Goal: Ask a question

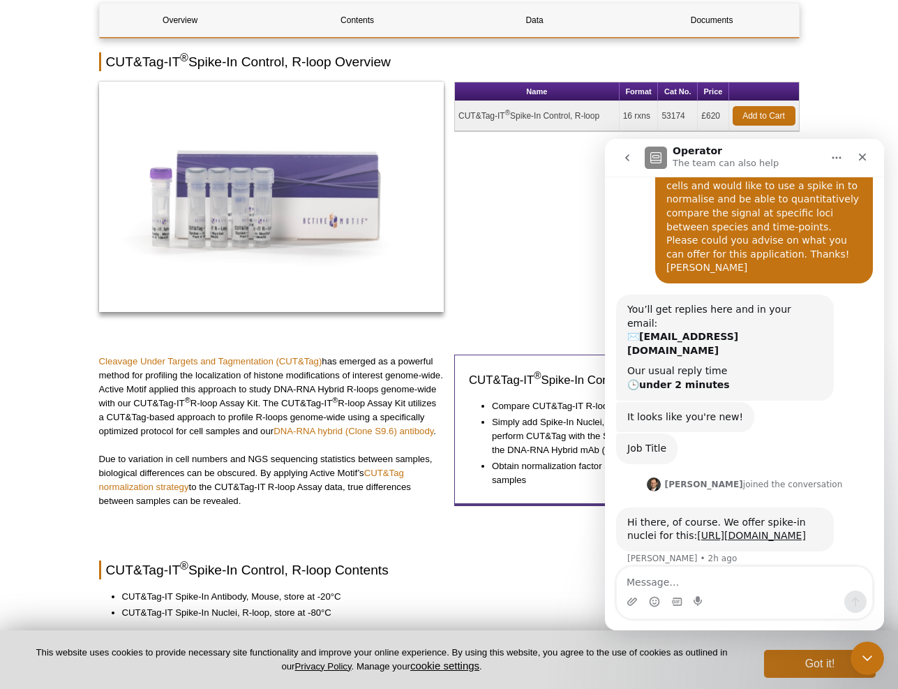
scroll to position [165, 0]
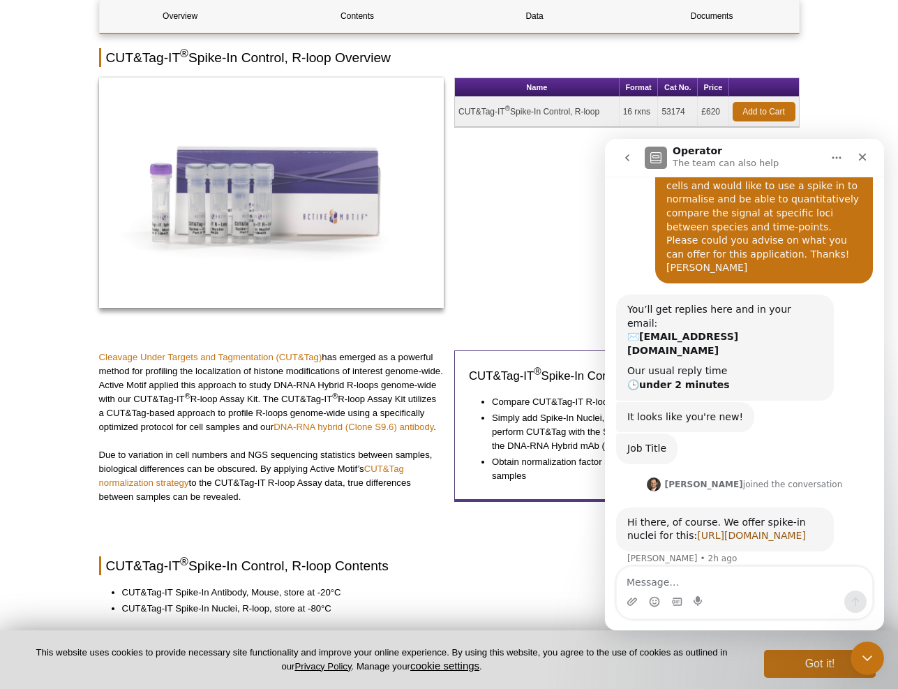
click at [697, 530] on link "[URL][DOMAIN_NAME]" at bounding box center [751, 535] width 109 height 11
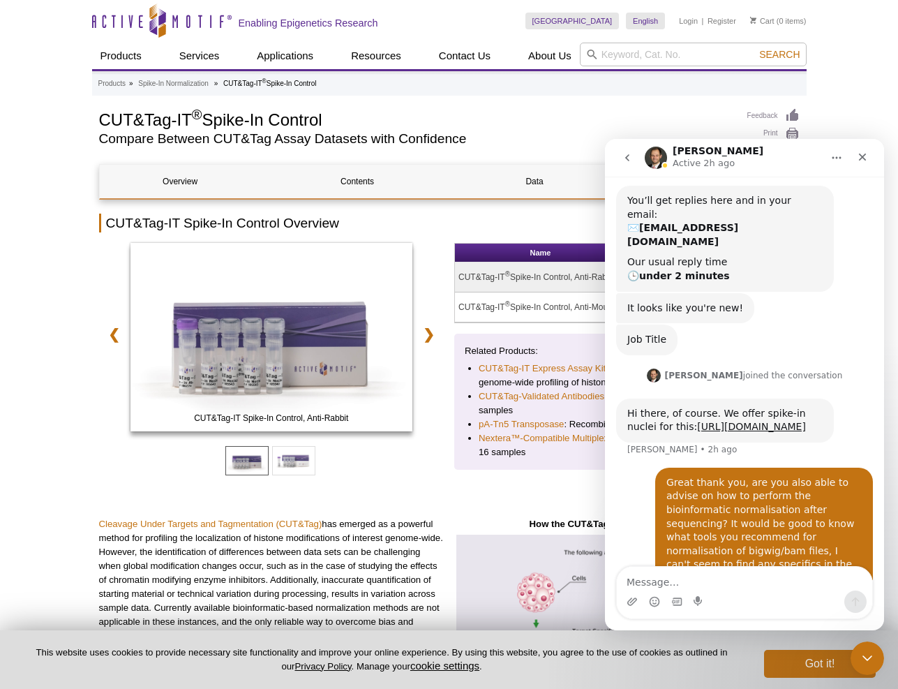
scroll to position [227, 0]
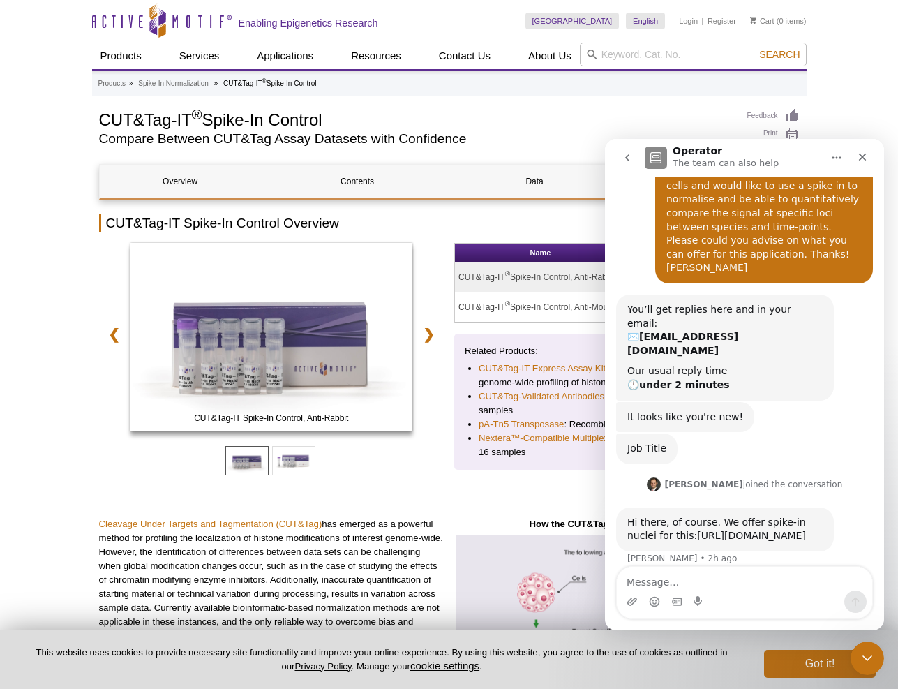
click at [731, 583] on textarea "Message…" at bounding box center [744, 578] width 255 height 24
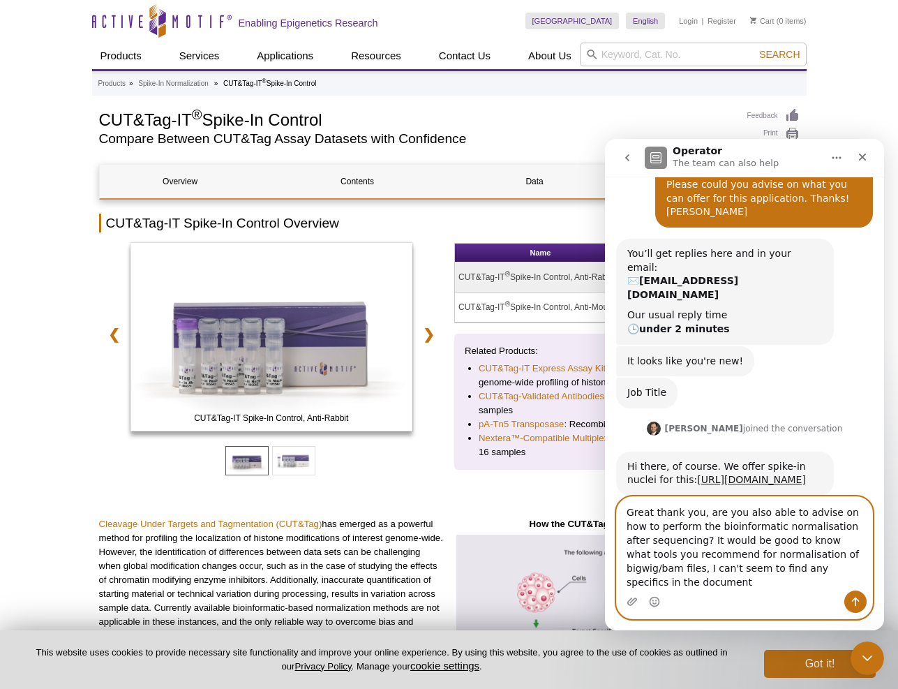
scroll to position [159, 0]
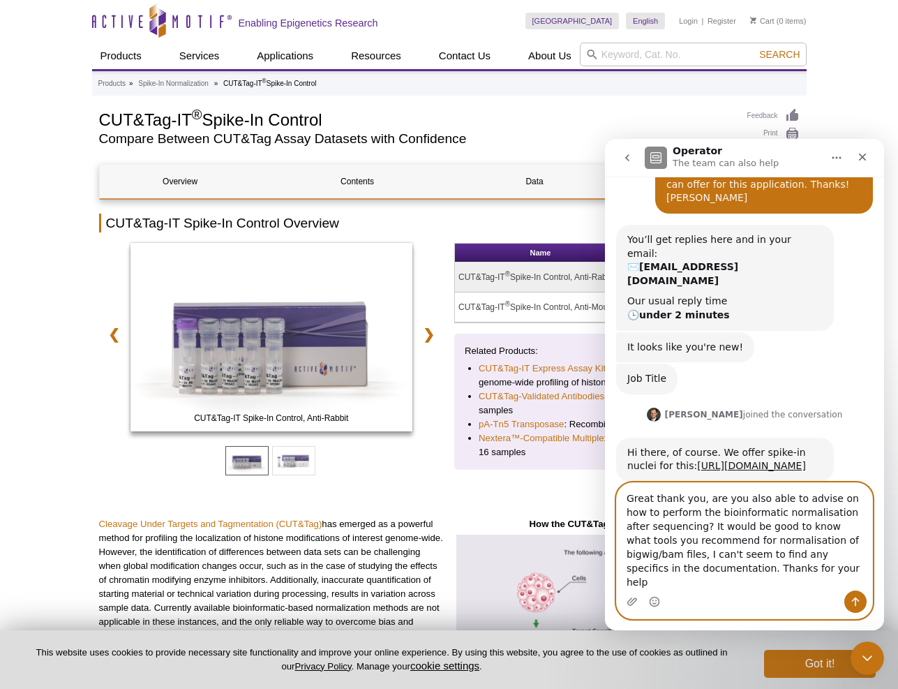
type textarea "Great thank you, are you also able to advise on how to perform the bioinformati…"
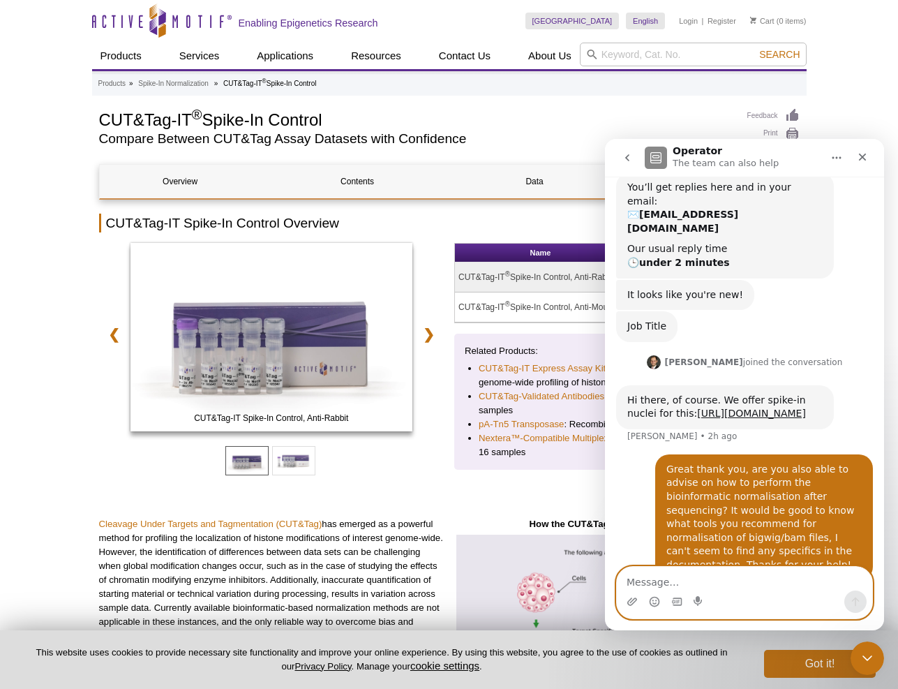
scroll to position [227, 0]
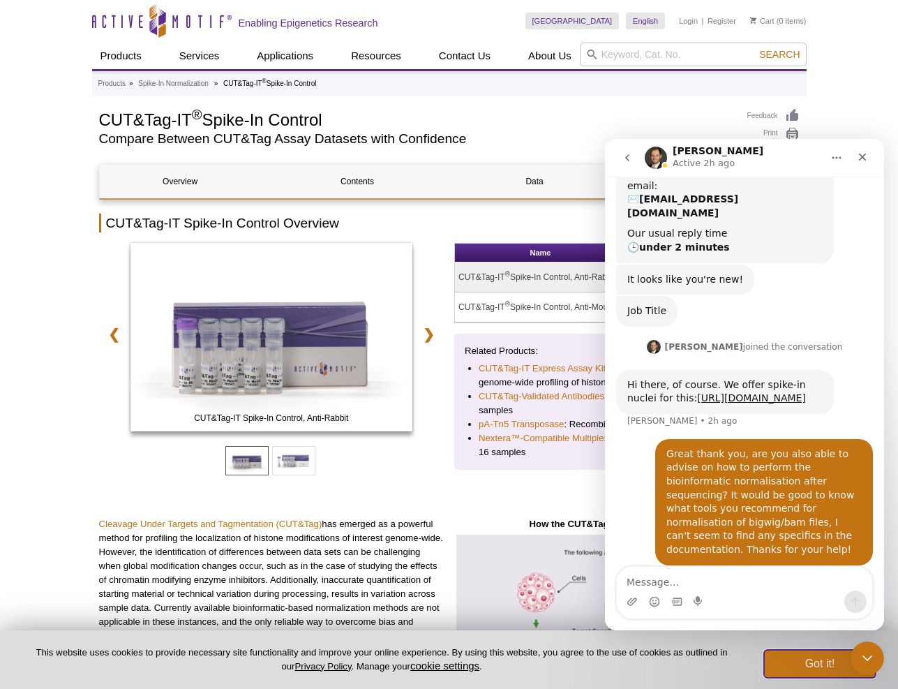
click at [811, 666] on button "Got it!" at bounding box center [820, 663] width 112 height 28
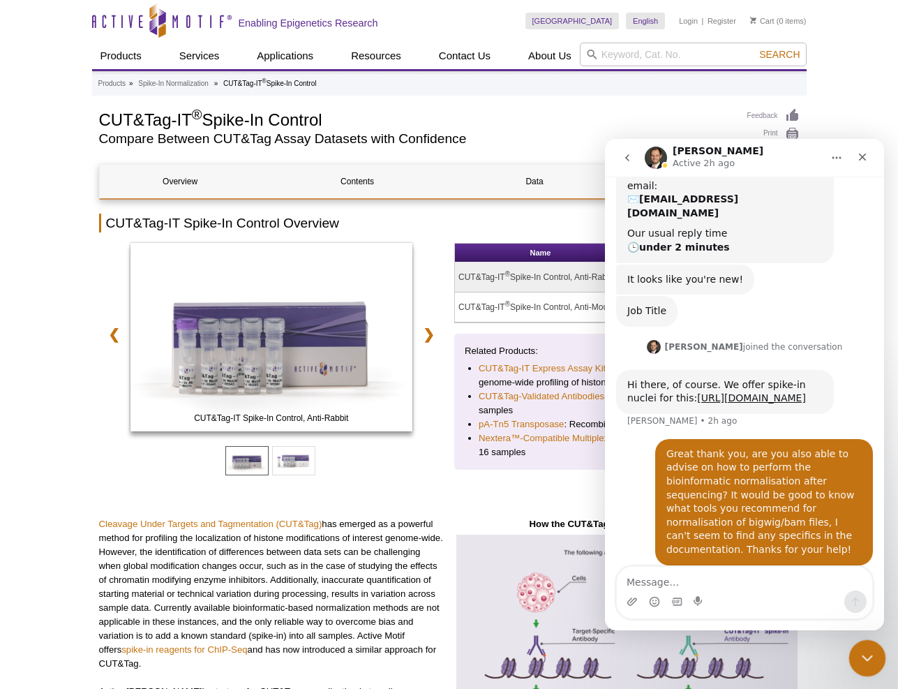
click at [871, 654] on icon "Close Intercom Messenger" at bounding box center [865, 655] width 17 height 17
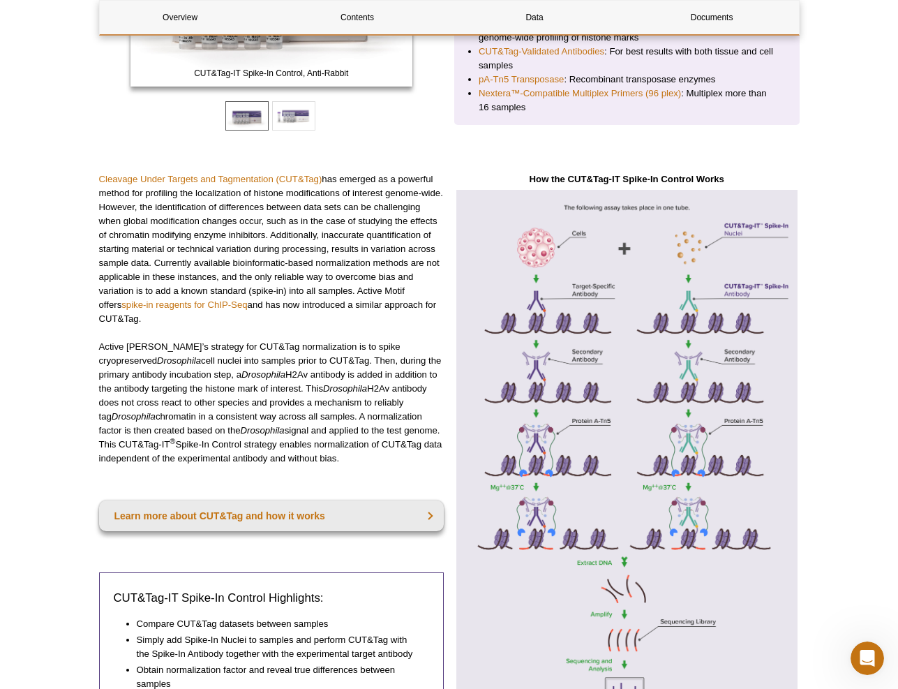
scroll to position [338, 0]
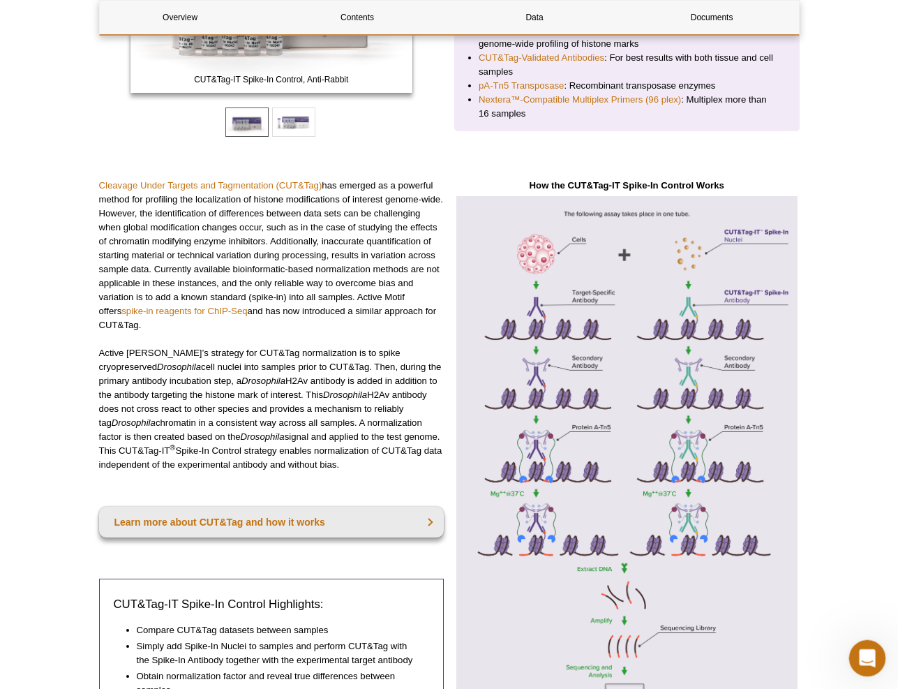
click at [854, 647] on div "Open Intercom Messenger" at bounding box center [865, 656] width 46 height 46
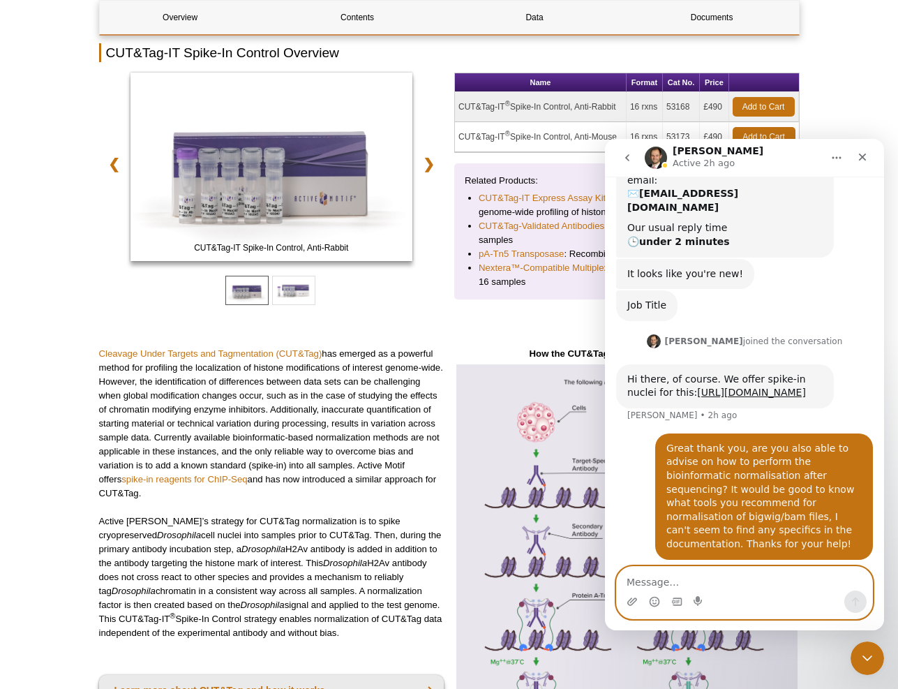
scroll to position [227, 0]
